Goal: Task Accomplishment & Management: Use online tool/utility

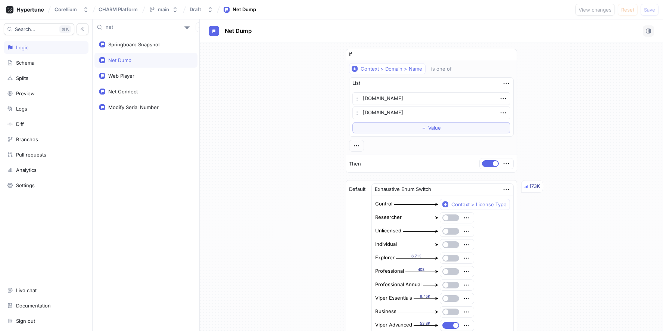
type textarea "x"
drag, startPoint x: 139, startPoint y: 28, endPoint x: 64, endPoint y: 21, distance: 75.0
click at [65, 21] on div "Search... K Logic Schema Splits Preview Logs Diff Branches Pull requests Analyt…" at bounding box center [331, 175] width 663 height 312
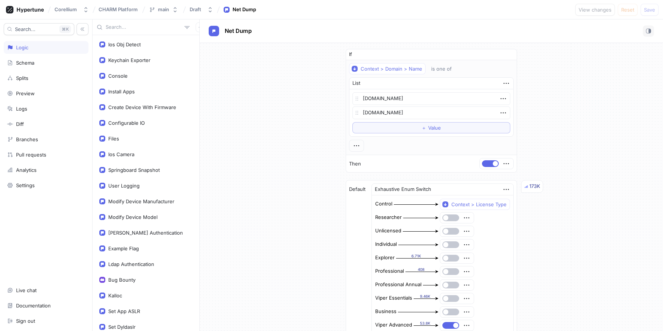
type textarea "x"
type input "a"
type textarea "x"
type input "ad"
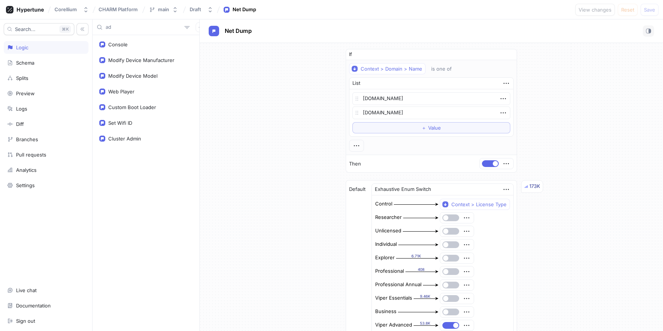
type textarea "x"
type input "ad"
click at [132, 136] on div "Cluster Admin" at bounding box center [124, 139] width 33 height 6
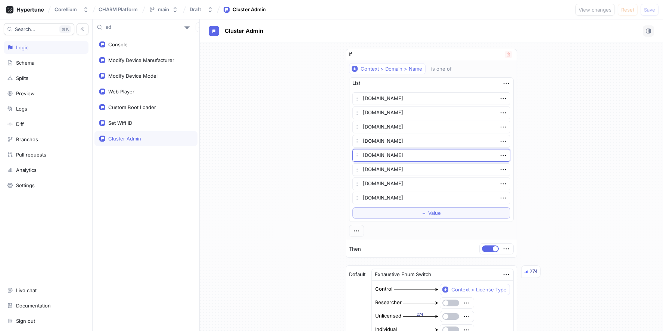
drag, startPoint x: 411, startPoint y: 157, endPoint x: 360, endPoint y: 163, distance: 50.4
click at [359, 155] on textarea "[DOMAIN_NAME]" at bounding box center [432, 155] width 158 height 13
click at [254, 200] on div "If Context > Domain > Name is one of List [DOMAIN_NAME] [DOMAIN_NAME] [DOMAIN_N…" at bounding box center [432, 312] width 464 height 539
drag, startPoint x: 409, startPoint y: 199, endPoint x: 352, endPoint y: 198, distance: 57.2
click at [353, 198] on div "[DOMAIN_NAME]" at bounding box center [432, 198] width 158 height 13
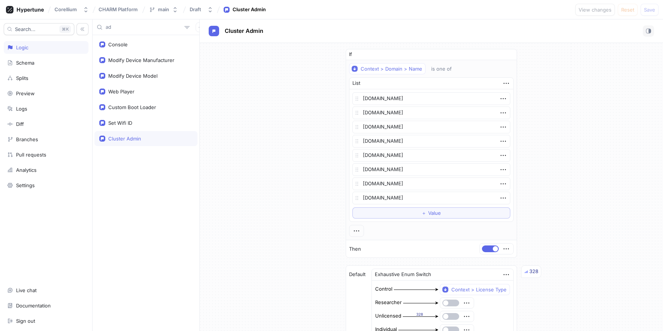
click at [312, 144] on div "If Context > Domain > Name is one of List [DOMAIN_NAME] [DOMAIN_NAME] [DOMAIN_N…" at bounding box center [432, 312] width 464 height 539
drag, startPoint x: 414, startPoint y: 154, endPoint x: 352, endPoint y: 164, distance: 62.4
click at [353, 155] on div "[DOMAIN_NAME]" at bounding box center [432, 155] width 158 height 13
drag, startPoint x: 420, startPoint y: 199, endPoint x: 355, endPoint y: 198, distance: 64.6
click at [356, 197] on div "[DOMAIN_NAME]" at bounding box center [432, 198] width 158 height 13
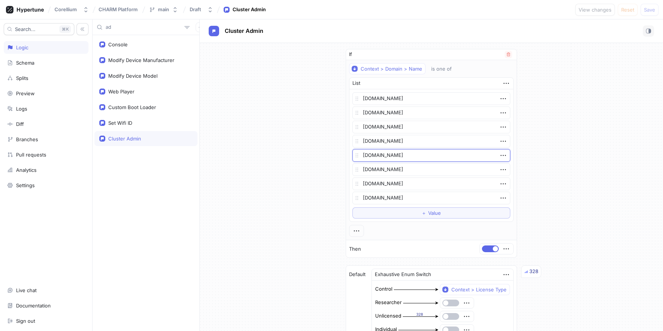
click at [427, 154] on textarea "[DOMAIN_NAME]" at bounding box center [432, 155] width 158 height 13
drag, startPoint x: 414, startPoint y: 154, endPoint x: 338, endPoint y: 155, distance: 75.5
click at [340, 155] on div "If Context > Domain > Name is one of List [DOMAIN_NAME] [DOMAIN_NAME] [DOMAIN_N…" at bounding box center [432, 312] width 184 height 539
click at [387, 198] on textarea "[DOMAIN_NAME]" at bounding box center [432, 198] width 158 height 13
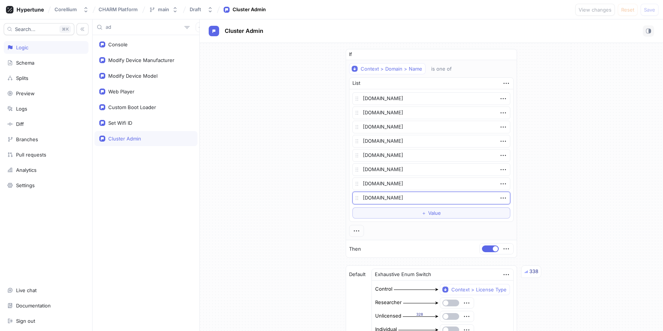
drag, startPoint x: 432, startPoint y: 198, endPoint x: 343, endPoint y: 197, distance: 89.7
click at [343, 197] on div "If Context > Domain > Name is one of List [DOMAIN_NAME] [DOMAIN_NAME] [DOMAIN_N…" at bounding box center [432, 312] width 184 height 539
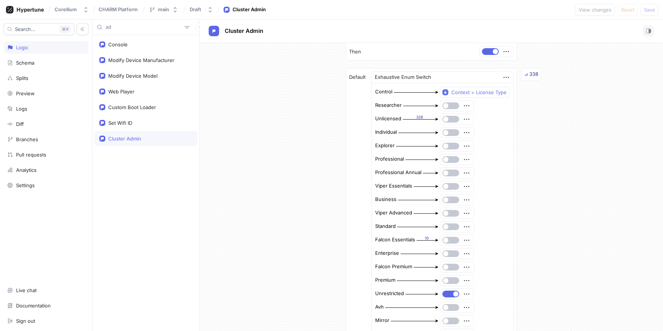
scroll to position [351, 0]
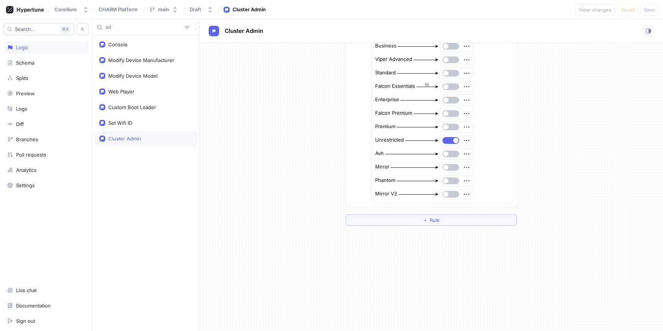
click at [379, 140] on div "Unrestricted" at bounding box center [389, 139] width 29 height 7
copy div "Unrestricted"
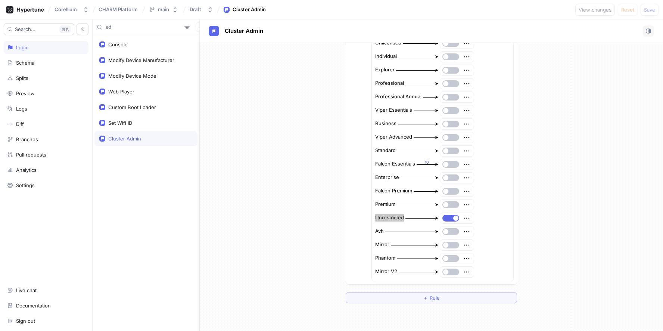
scroll to position [275, 0]
copy div "Unrestricted"
drag, startPoint x: 387, startPoint y: 214, endPoint x: 386, endPoint y: 217, distance: 4.0
click at [387, 216] on div "Unrestricted" at bounding box center [389, 215] width 29 height 7
click at [385, 216] on div "Unrestricted" at bounding box center [389, 215] width 29 height 7
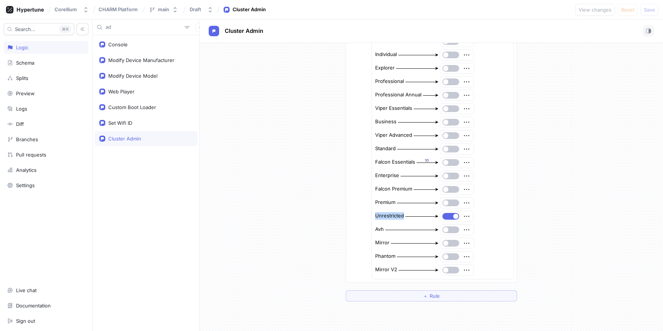
click at [385, 216] on div "Unrestricted" at bounding box center [389, 215] width 29 height 7
copy div "Unrestricted"
type textarea "x"
